Goal: Task Accomplishment & Management: Manage account settings

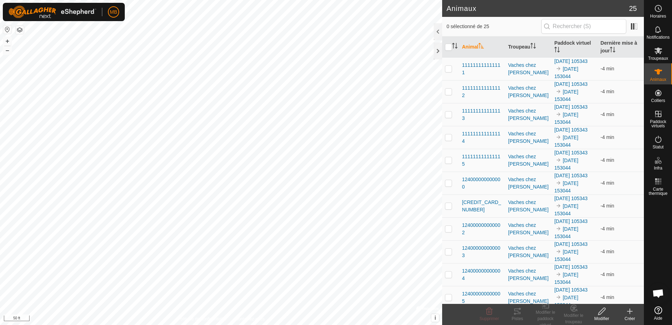
scroll to position [940, 0]
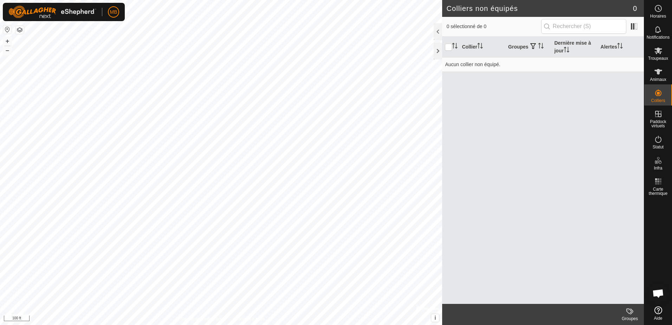
scroll to position [940, 0]
click at [661, 53] on icon at bounding box center [658, 50] width 8 height 8
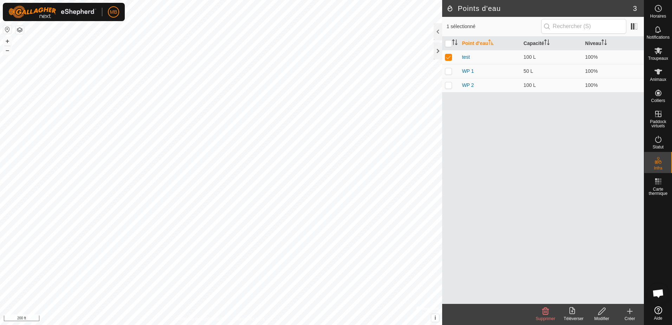
click at [545, 315] on div "Supprimer" at bounding box center [546, 318] width 28 height 6
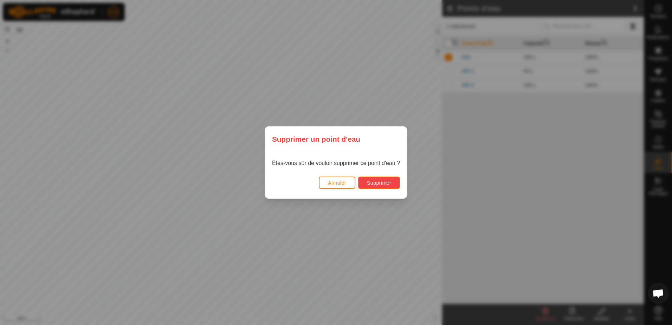
click at [368, 184] on span "Supprimer" at bounding box center [379, 183] width 24 height 6
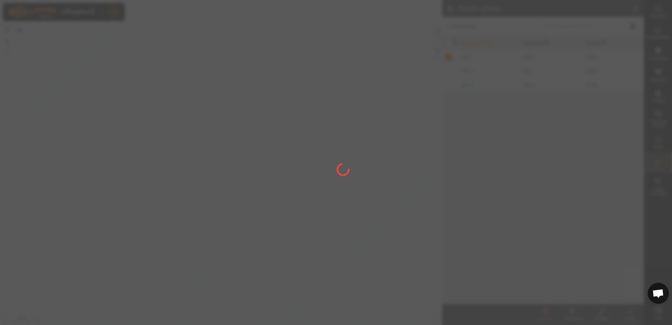
checkbox input "false"
